Goal: Information Seeking & Learning: Learn about a topic

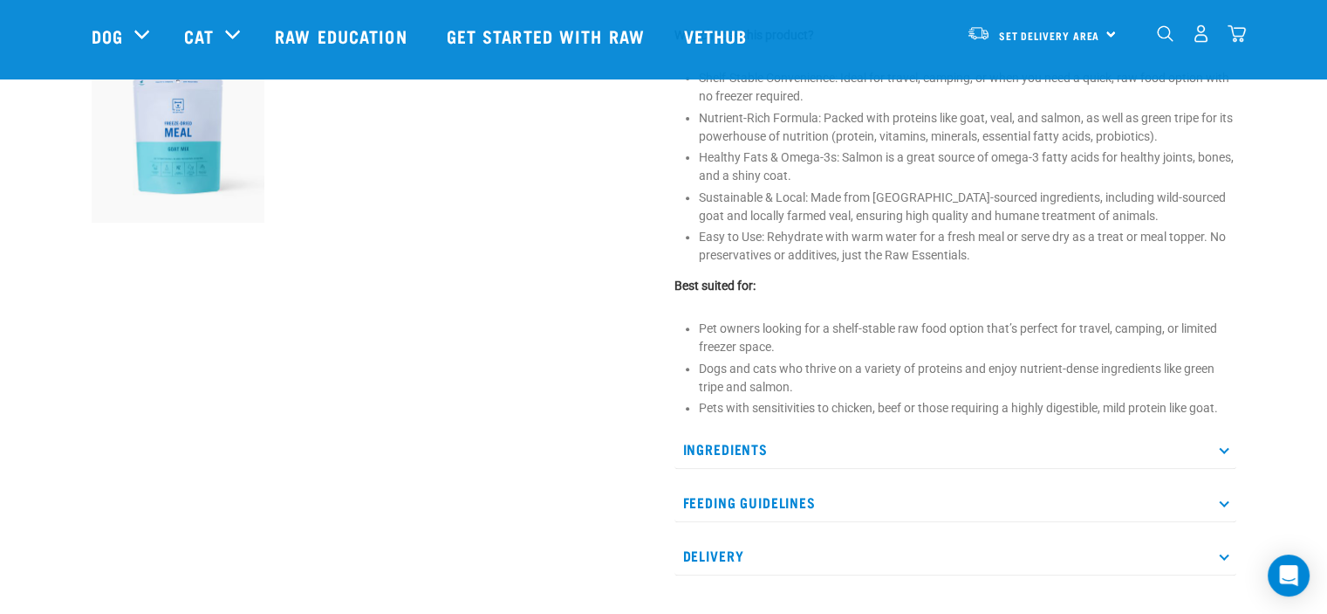
scroll to position [698, 0]
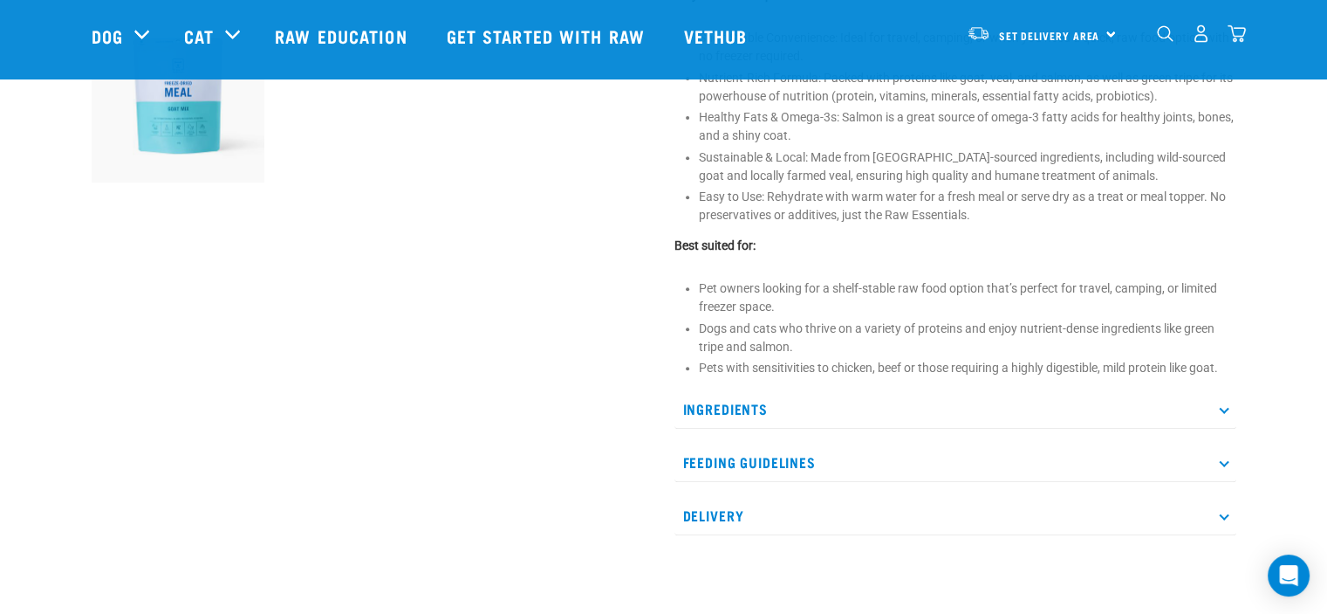
click at [717, 399] on p "Ingredients" at bounding box center [956, 408] width 562 height 39
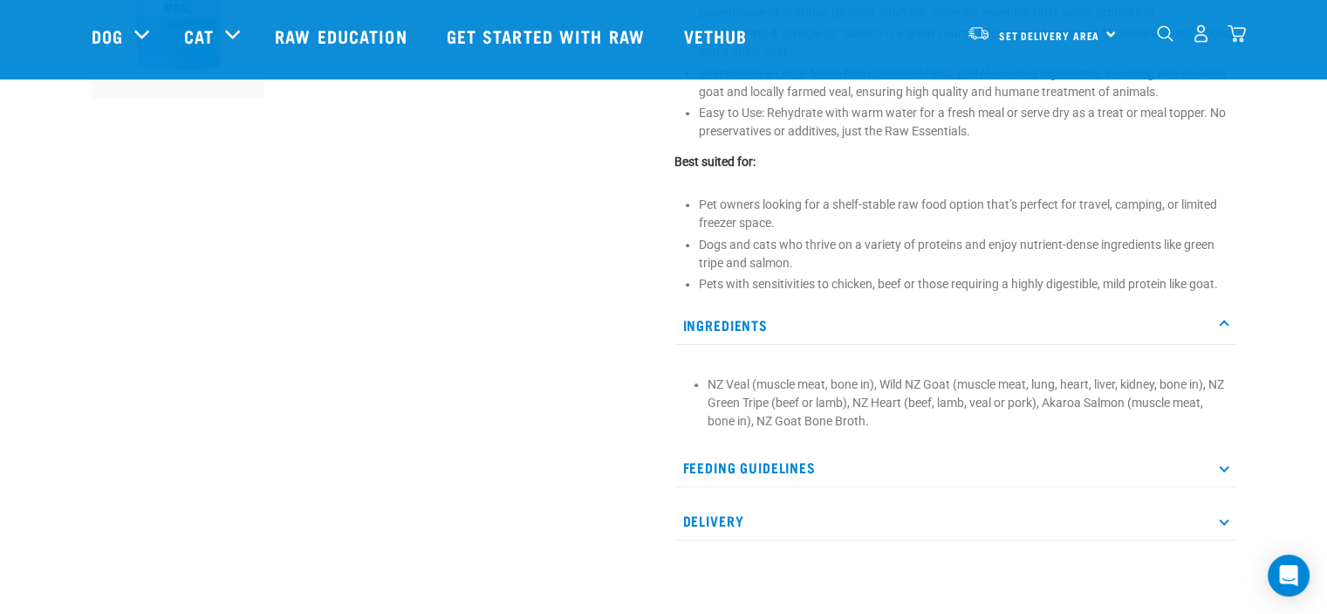
scroll to position [873, 0]
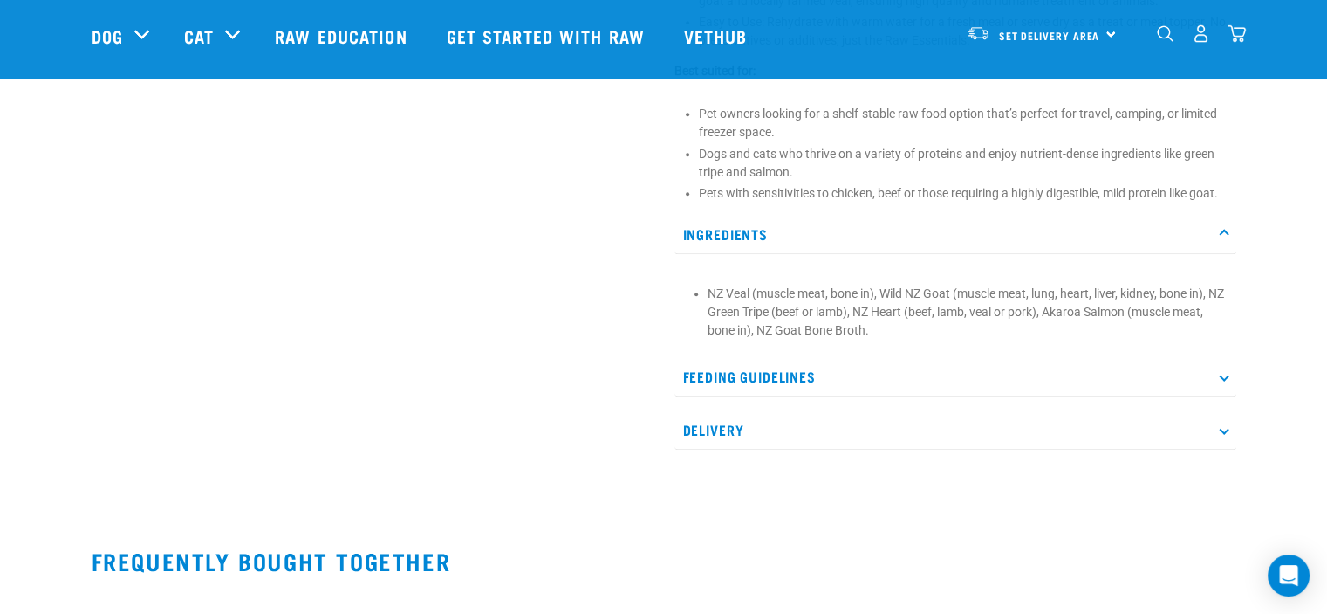
click at [761, 379] on p "Feeding Guidelines" at bounding box center [956, 376] width 562 height 39
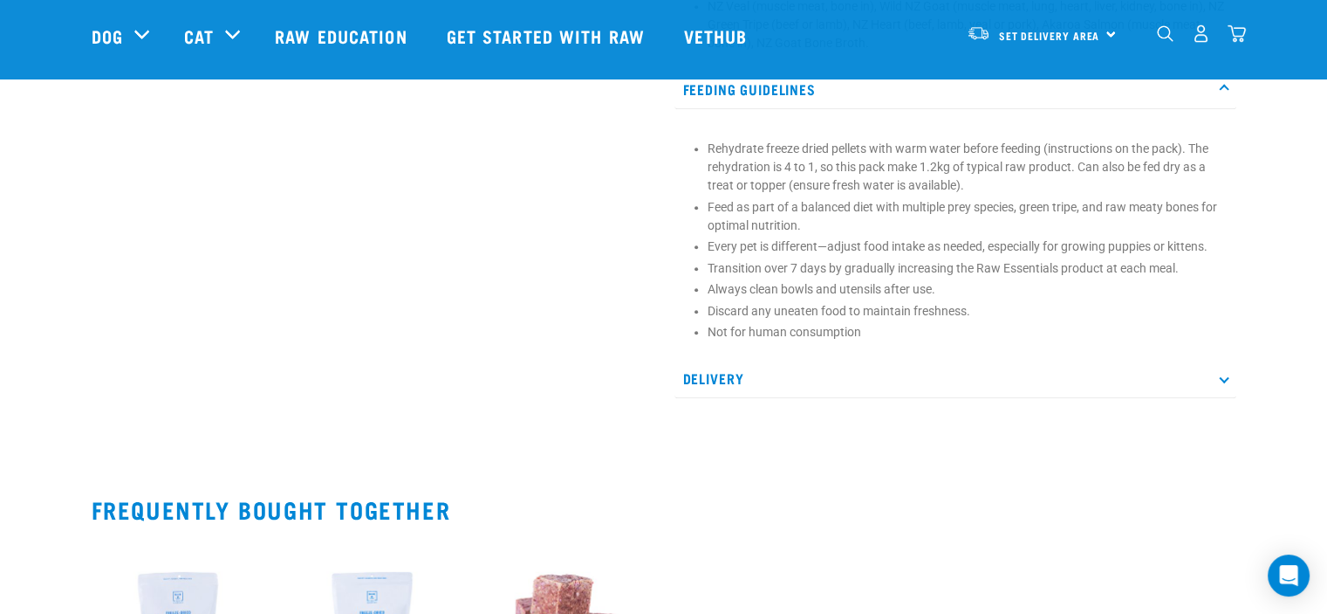
scroll to position [1396, 0]
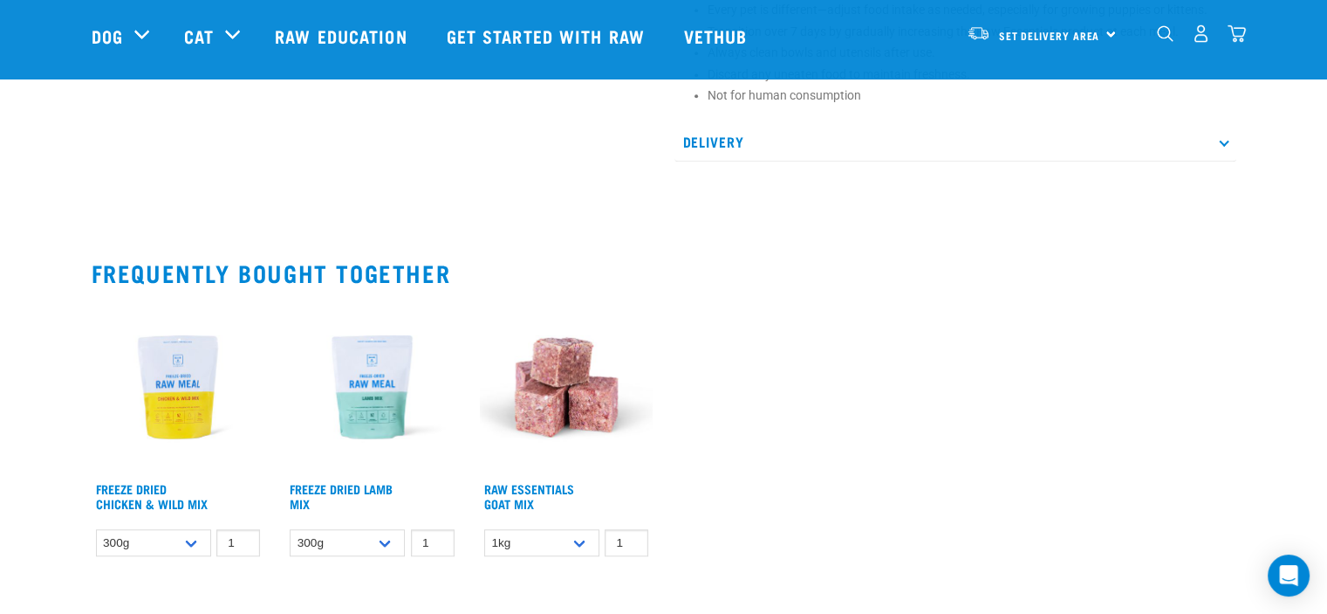
click at [556, 390] on img at bounding box center [567, 387] width 174 height 174
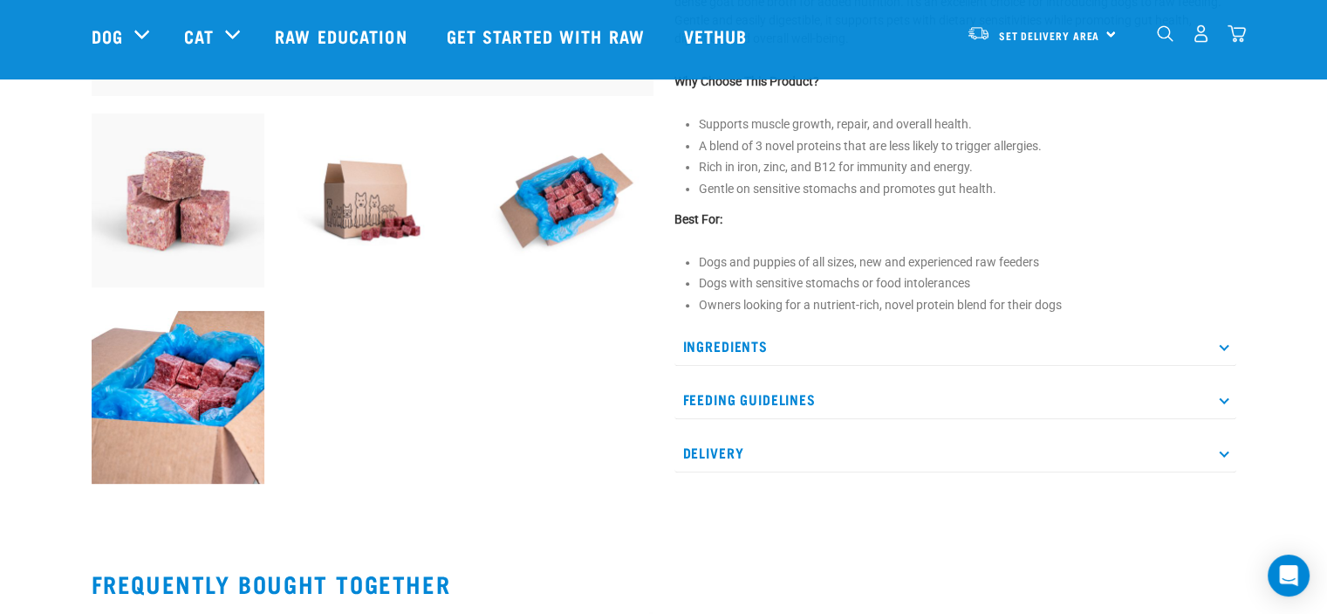
scroll to position [611, 0]
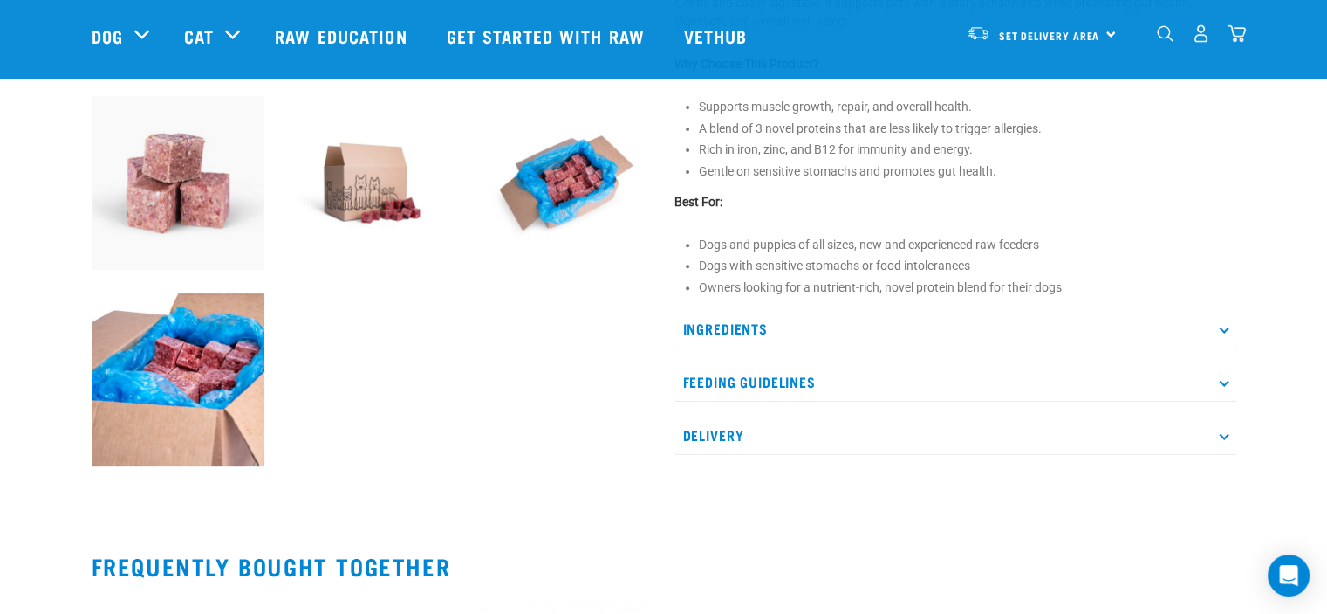
click at [732, 326] on p "Ingredients" at bounding box center [956, 328] width 562 height 39
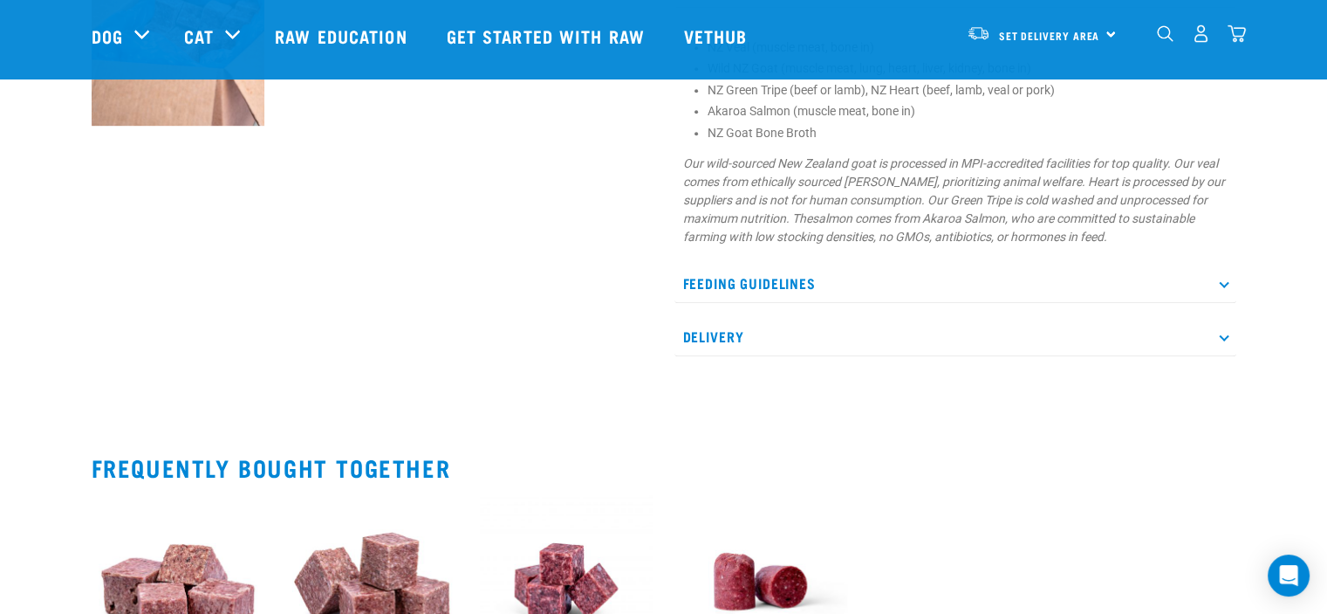
scroll to position [960, 0]
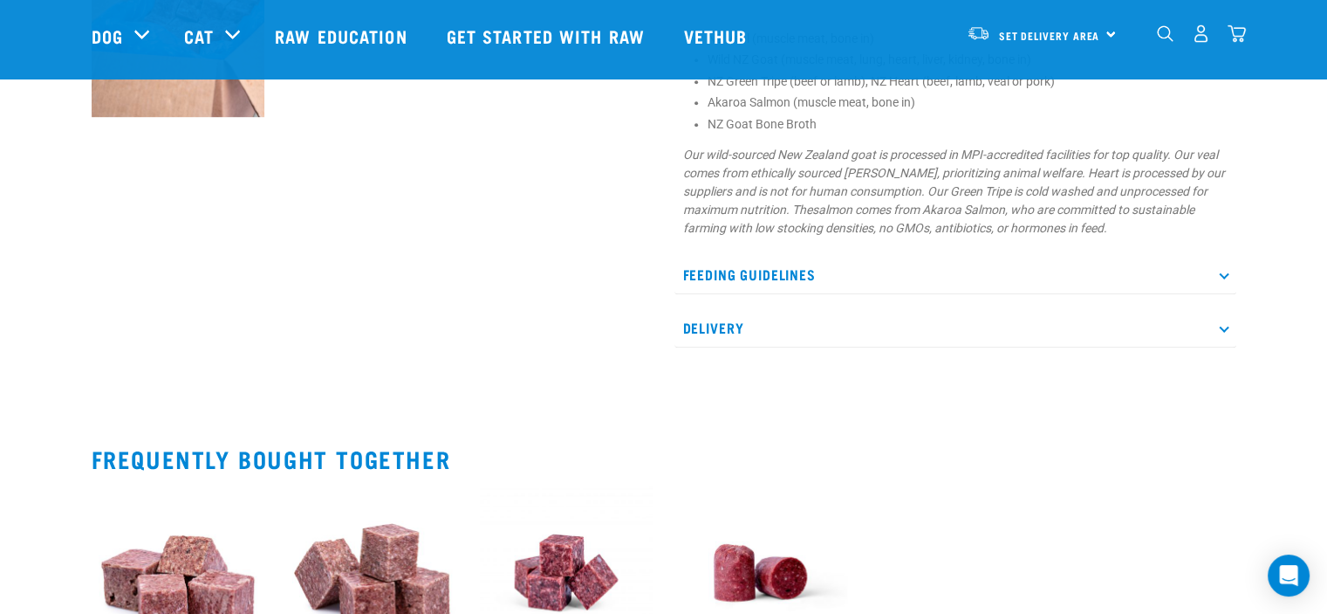
click at [803, 266] on p "Feeding Guidelines" at bounding box center [956, 274] width 562 height 39
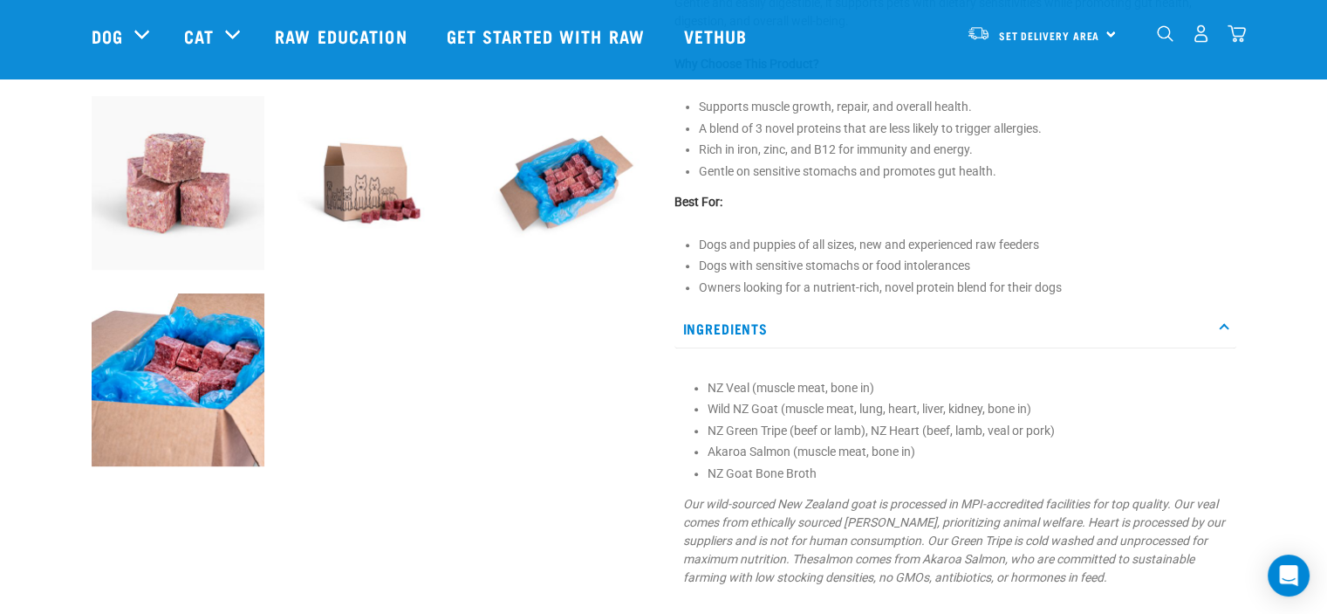
scroll to position [873, 0]
